Goal: Task Accomplishment & Management: Manage account settings

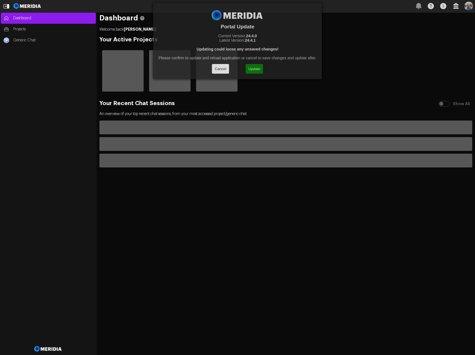
click at [255, 69] on button "Update" at bounding box center [253, 69] width 17 height 10
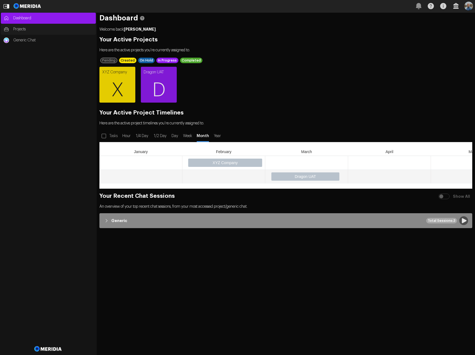
click at [17, 30] on span "Projects" at bounding box center [53, 30] width 80 height 6
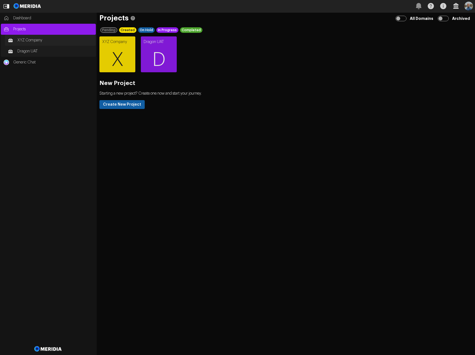
click at [25, 41] on span "XYZ Company" at bounding box center [55, 41] width 76 height 6
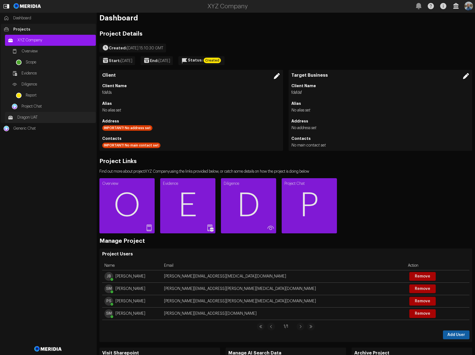
click at [38, 117] on span "Dragon UAT" at bounding box center [55, 118] width 76 height 6
click at [27, 28] on span "Projects" at bounding box center [53, 30] width 80 height 6
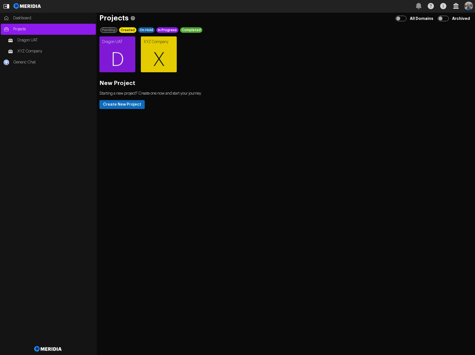
click at [129, 104] on button "Create New Project" at bounding box center [121, 104] width 45 height 9
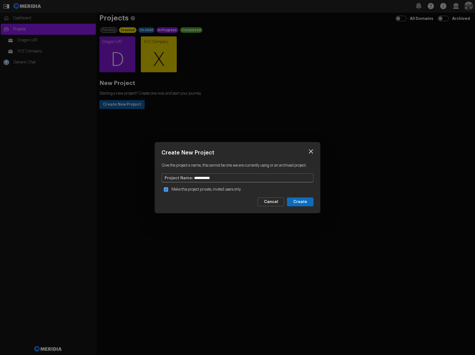
type input "**********"
click at [299, 204] on button "Create" at bounding box center [300, 202] width 27 height 9
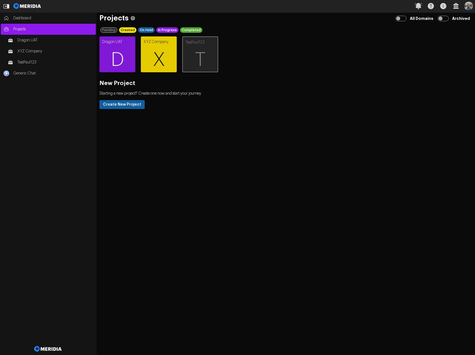
click at [205, 47] on span "T" at bounding box center [200, 59] width 35 height 33
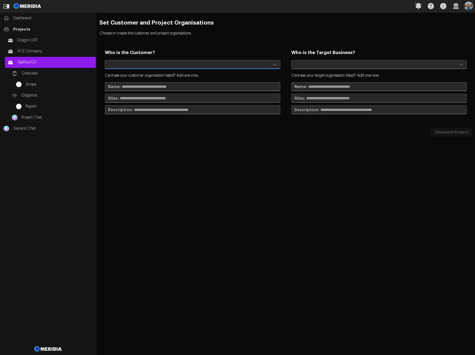
select select "**********"
click at [105, 60] on select "**********" at bounding box center [192, 64] width 175 height 9
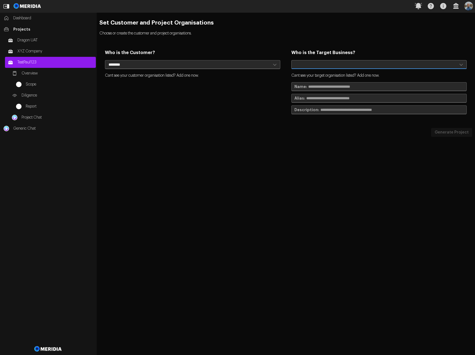
select select "**********"
click at [291, 60] on select "**********" at bounding box center [378, 64] width 175 height 9
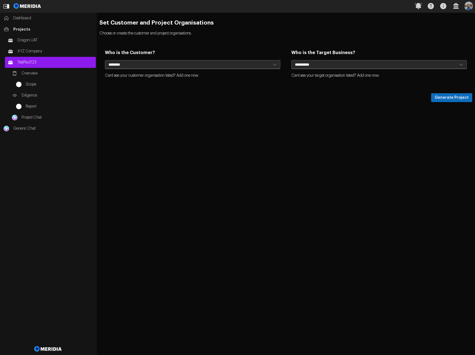
click at [447, 98] on button "Generate Project" at bounding box center [451, 97] width 41 height 9
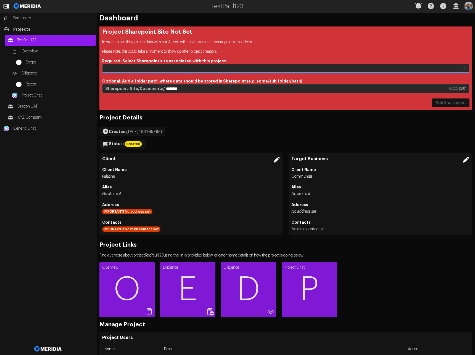
select select "**********"
click at [102, 64] on select "**********" at bounding box center [285, 68] width 367 height 9
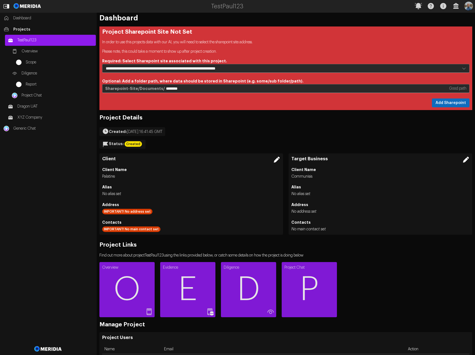
click at [440, 101] on button "Add Sharepoint" at bounding box center [451, 103] width 38 height 9
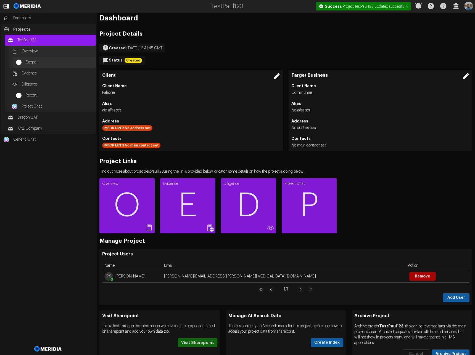
click at [35, 61] on span "Scope" at bounding box center [59, 63] width 67 height 6
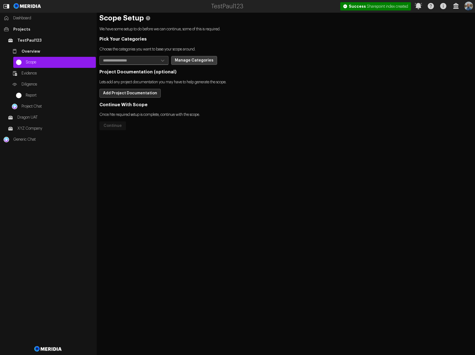
click at [191, 61] on button "Manage Categories" at bounding box center [194, 60] width 46 height 9
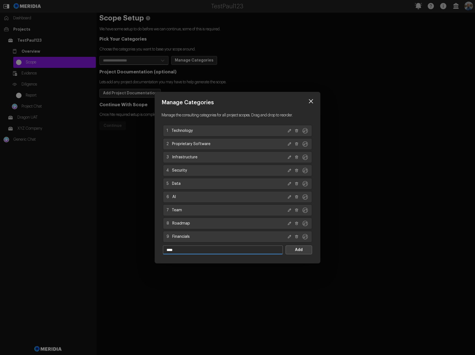
type input "****"
click at [304, 250] on button "Add" at bounding box center [298, 250] width 27 height 9
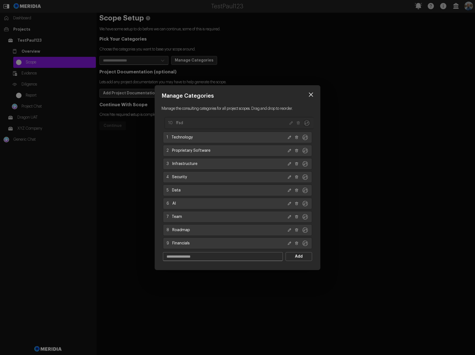
drag, startPoint x: 305, startPoint y: 244, endPoint x: 307, endPoint y: 123, distance: 120.4
click at [307, 123] on icon "Drag to reorder category" at bounding box center [306, 123] width 7 height 7
click at [313, 92] on icon at bounding box center [311, 95] width 8 height 8
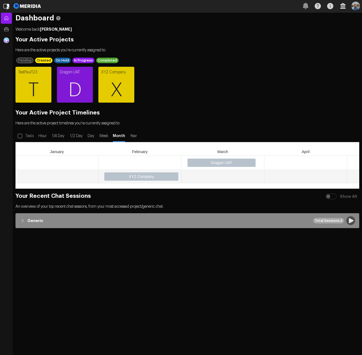
click at [26, 5] on img at bounding box center [28, 6] width 30 height 12
click at [114, 85] on span "X" at bounding box center [116, 90] width 36 height 33
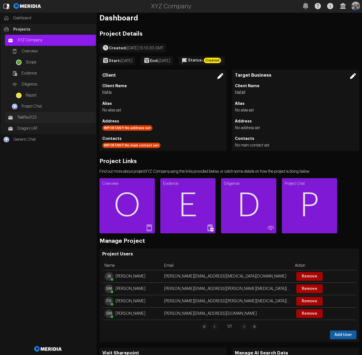
click at [33, 116] on span "TestPaul123" at bounding box center [55, 118] width 76 height 6
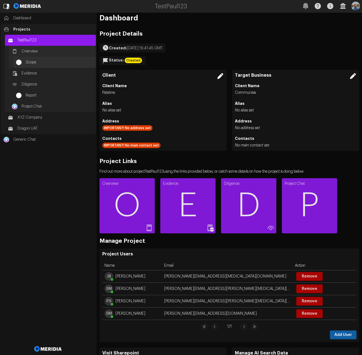
click at [38, 63] on span "Scope" at bounding box center [59, 63] width 67 height 6
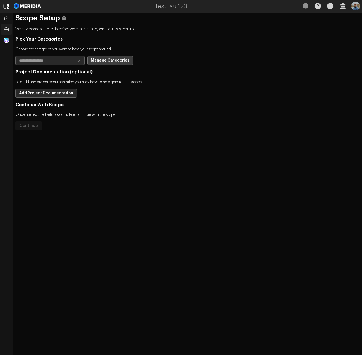
click at [110, 60] on button "Manage Categories" at bounding box center [110, 60] width 46 height 9
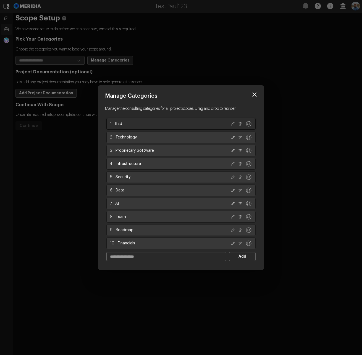
click at [240, 124] on icon at bounding box center [240, 124] width 4 height 4
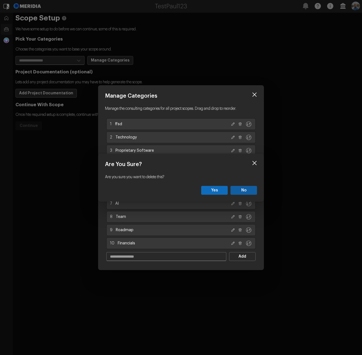
click at [215, 190] on button "Yes" at bounding box center [214, 190] width 27 height 9
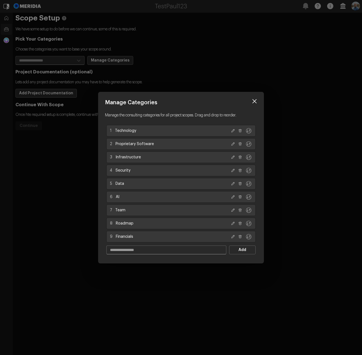
click at [254, 100] on icon at bounding box center [254, 101] width 8 height 8
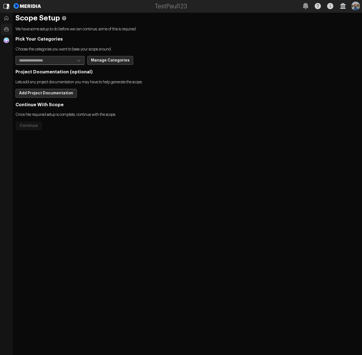
click at [218, 101] on div "Pick Your Categories Choose the categories you want to base your scope around. …" at bounding box center [186, 83] width 343 height 94
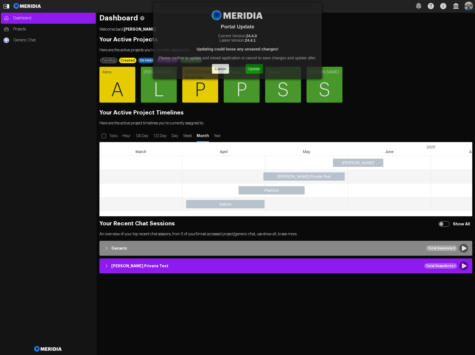
click at [255, 70] on button "Update" at bounding box center [253, 69] width 17 height 10
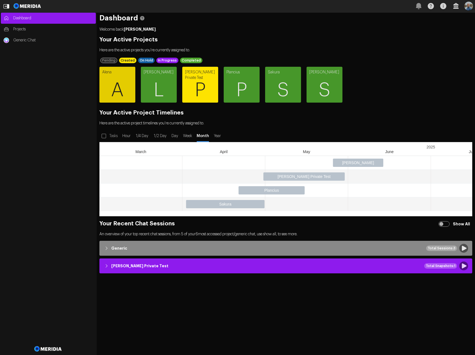
click at [200, 82] on span "P" at bounding box center [200, 90] width 36 height 33
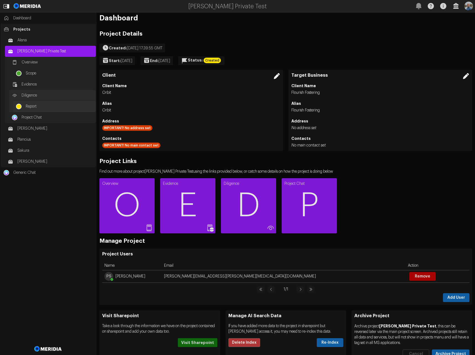
click at [30, 105] on span "Report" at bounding box center [59, 107] width 67 height 6
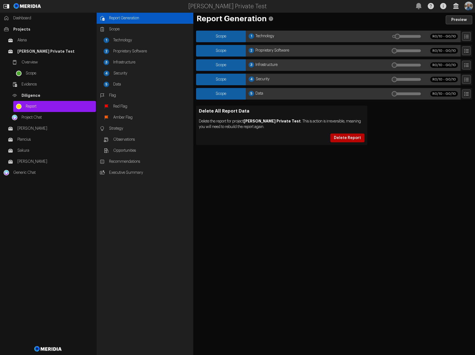
click at [351, 140] on button "Delete Report" at bounding box center [347, 138] width 34 height 9
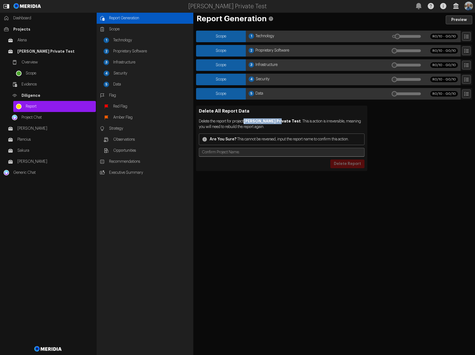
drag, startPoint x: 248, startPoint y: 120, endPoint x: 278, endPoint y: 121, distance: 29.8
click at [278, 121] on strong "[PERSON_NAME] Private Test" at bounding box center [272, 121] width 57 height 4
copy strong "[PERSON_NAME] Private Test"
click at [281, 152] on input "text" at bounding box center [302, 152] width 124 height 8
paste input "**********"
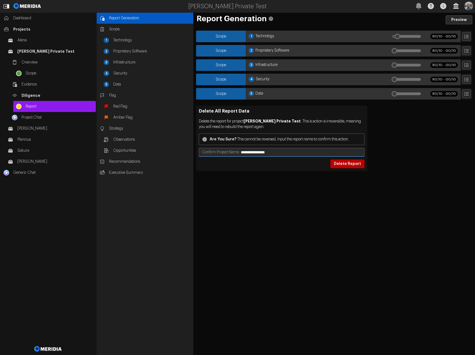
type input "**********"
click at [346, 165] on button "Delete Report" at bounding box center [347, 164] width 34 height 9
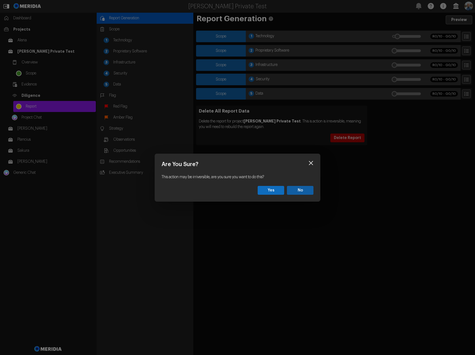
click at [275, 189] on button "Yes" at bounding box center [271, 190] width 27 height 9
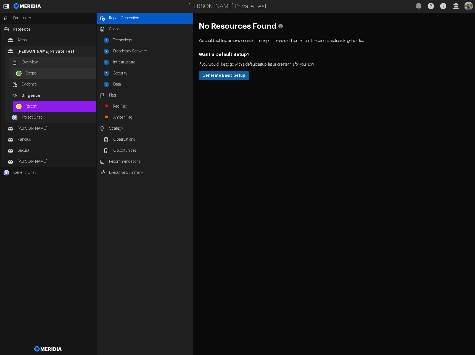
click at [31, 72] on span "Scope" at bounding box center [59, 74] width 67 height 6
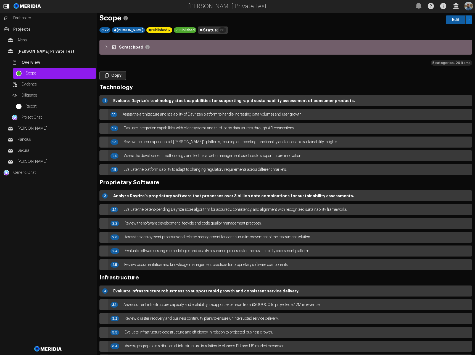
click at [467, 20] on icon "button" at bounding box center [468, 19] width 3 height 3
click at [450, 40] on span "Delete" at bounding box center [449, 40] width 32 height 6
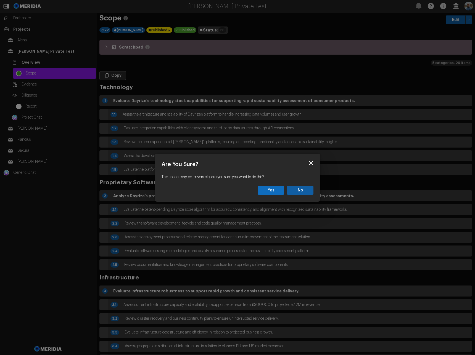
click at [272, 190] on button "Yes" at bounding box center [271, 190] width 27 height 9
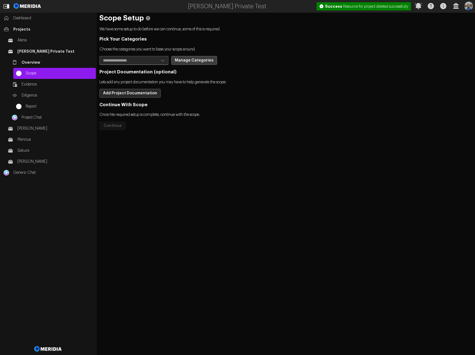
click at [187, 60] on button "Manage Categories" at bounding box center [194, 60] width 46 height 9
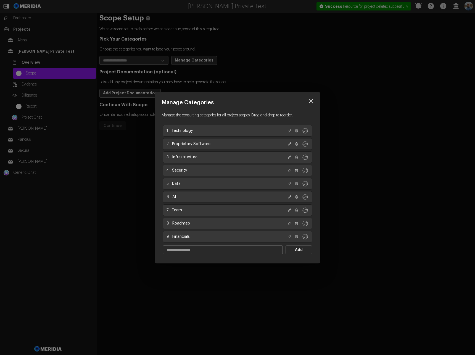
click at [246, 250] on input "text" at bounding box center [222, 250] width 119 height 8
type input "******"
click at [292, 251] on button "Add" at bounding box center [298, 250] width 27 height 9
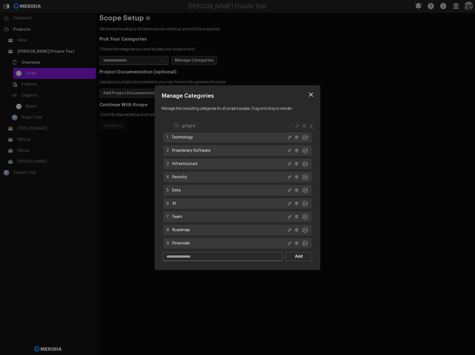
drag, startPoint x: 305, startPoint y: 244, endPoint x: 312, endPoint y: 127, distance: 117.3
click at [312, 127] on icon "Drag to reorder category" at bounding box center [312, 126] width 7 height 7
click at [313, 94] on icon at bounding box center [311, 95] width 8 height 8
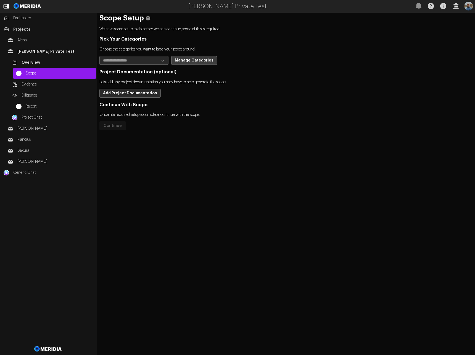
click at [190, 60] on button "Manage Categories" at bounding box center [194, 60] width 46 height 9
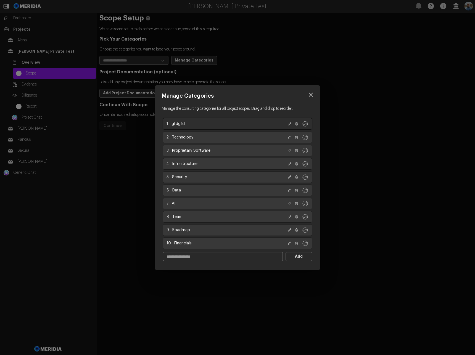
click at [296, 124] on icon at bounding box center [296, 123] width 3 height 3
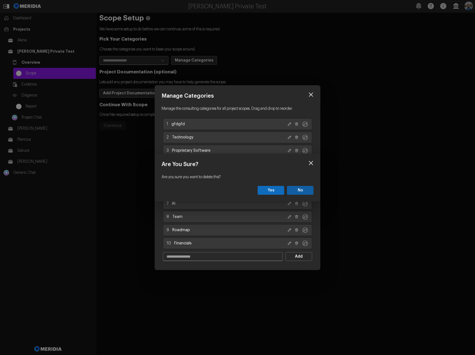
click at [273, 191] on button "Yes" at bounding box center [271, 190] width 27 height 9
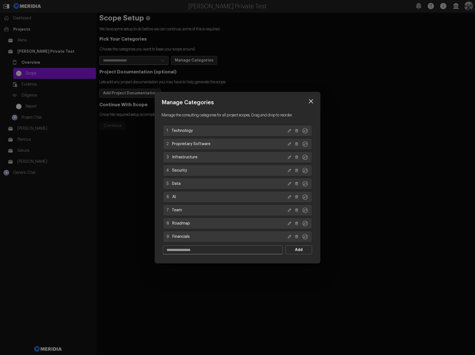
click at [312, 100] on icon at bounding box center [311, 101] width 4 height 4
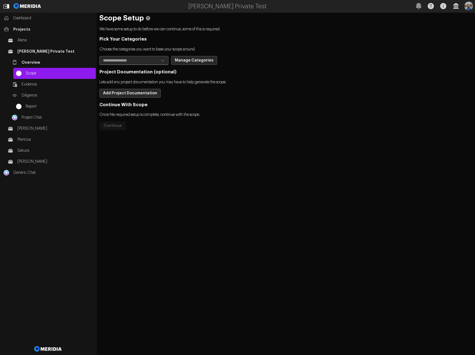
click at [273, 134] on div "Scope Setup We have some setup to do before we can continue, some of this is re…" at bounding box center [286, 184] width 378 height 343
click at [248, 131] on div "Scope Setup We have some setup to do before we can continue, some of this is re…" at bounding box center [286, 184] width 378 height 343
